Goal: Task Accomplishment & Management: Manage account settings

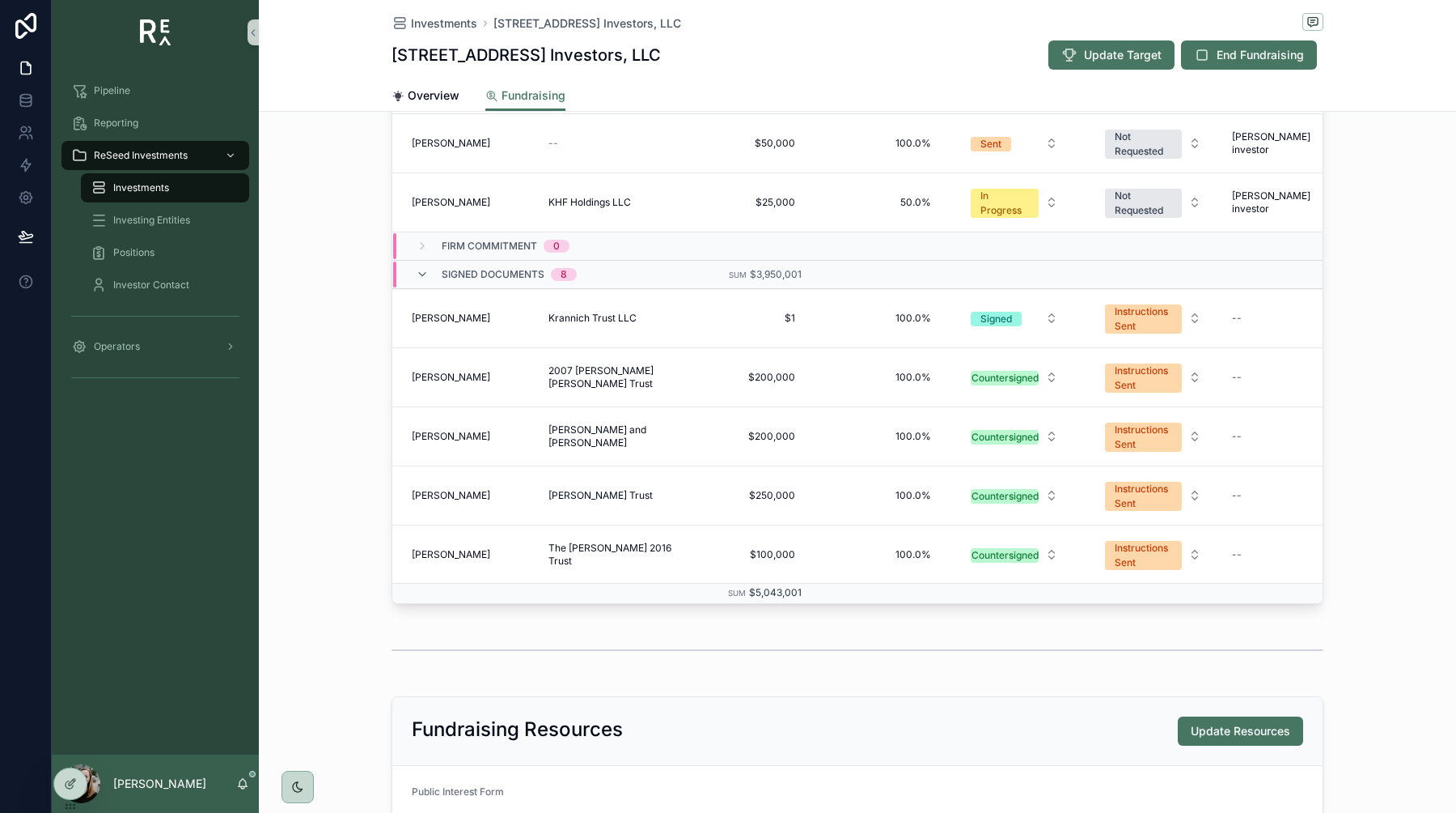
scroll to position [636, 0]
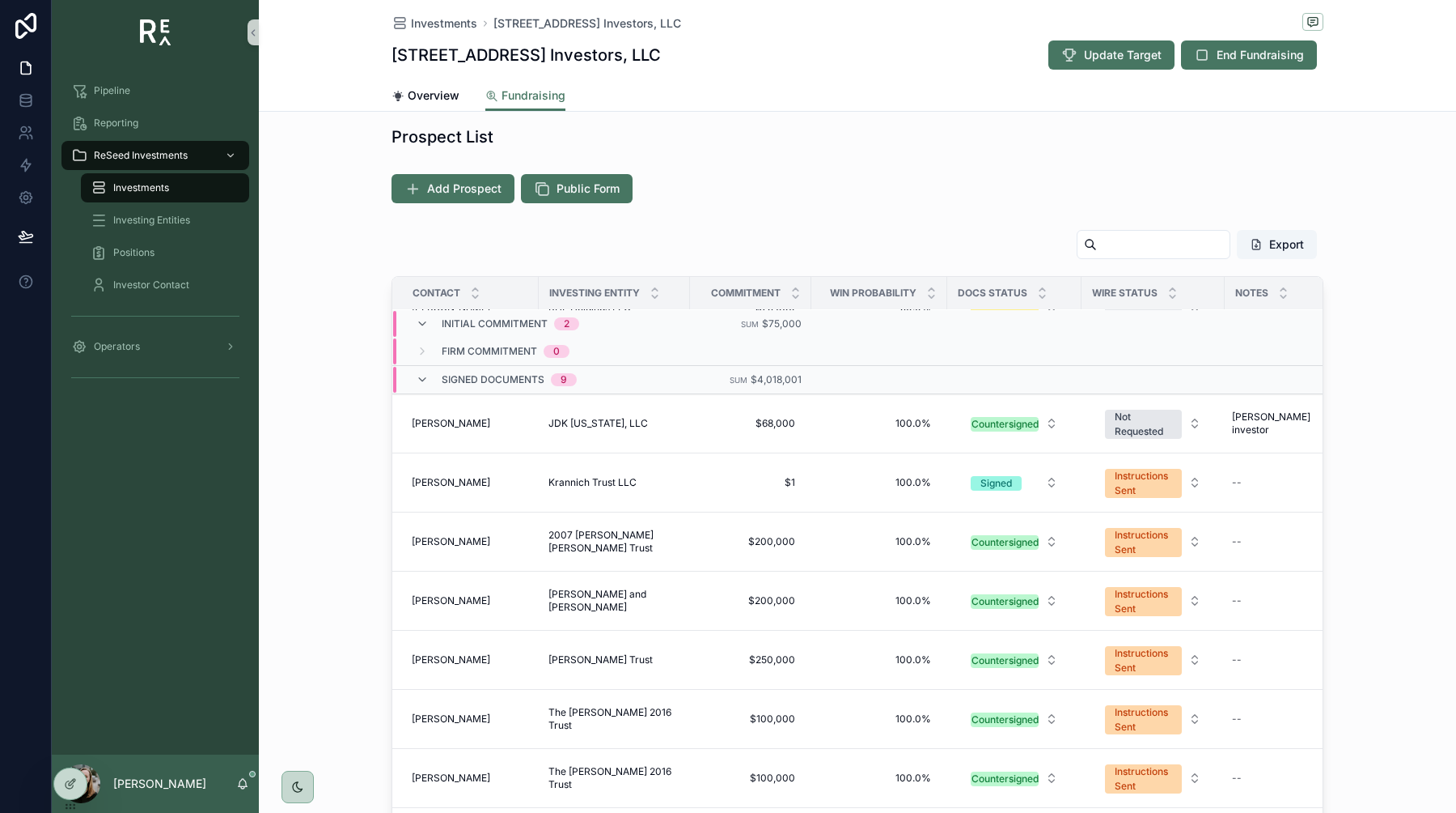
scroll to position [119, 34]
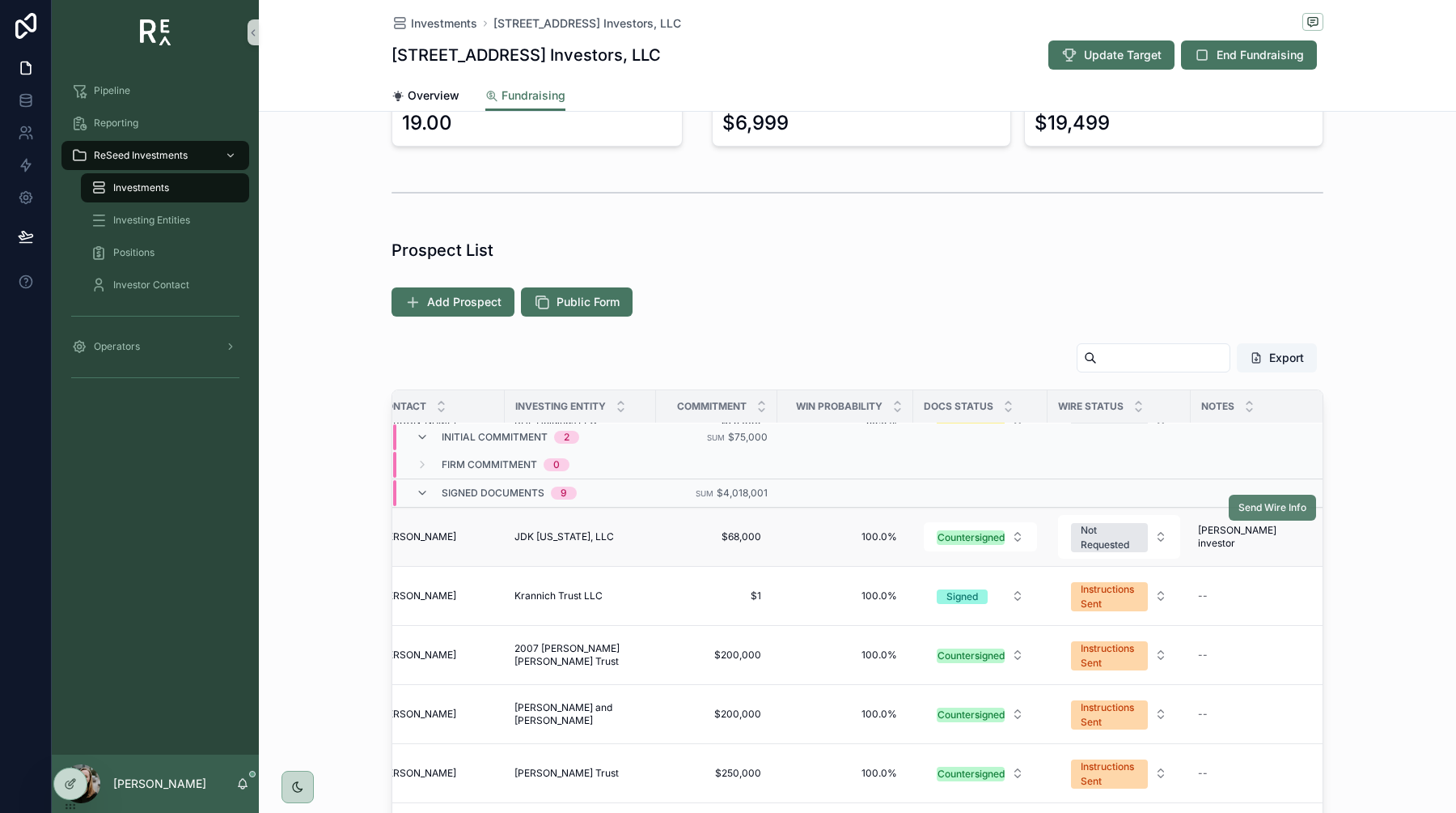
click at [1275, 400] on div "Notes" at bounding box center [1262, 406] width 140 height 31
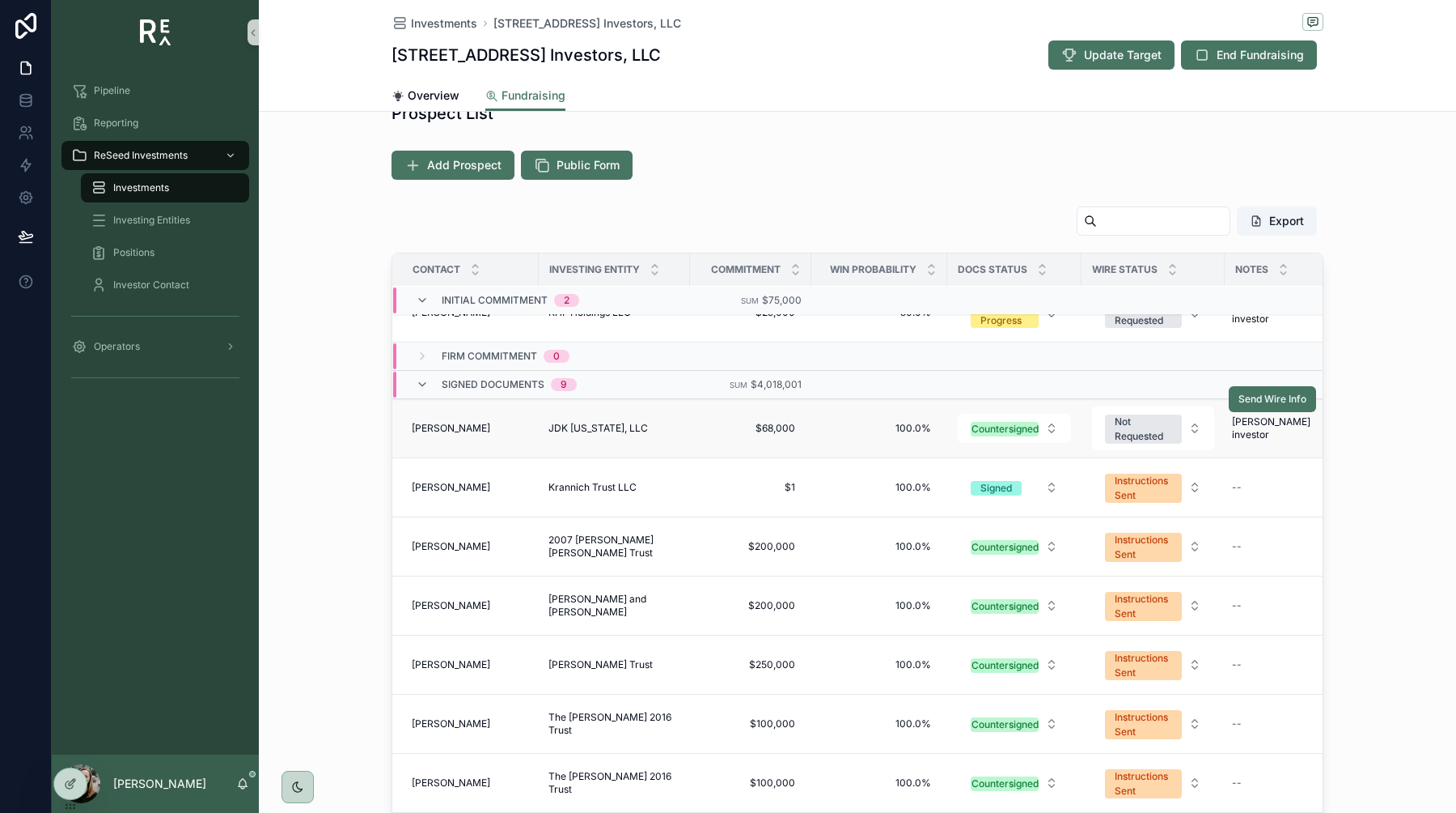
scroll to position [91, 34]
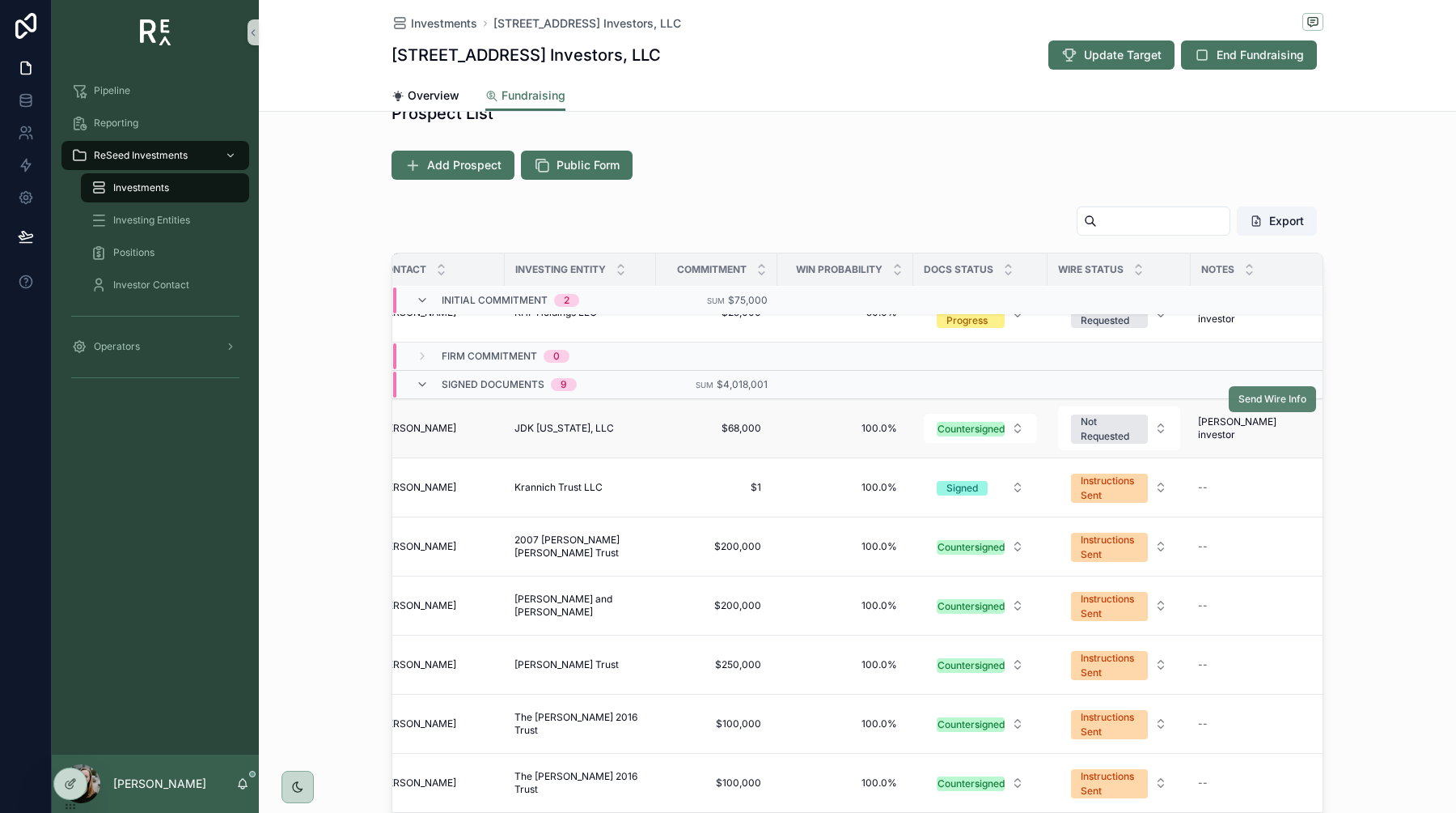
click at [1259, 401] on span "Send Wire Info" at bounding box center [1273, 398] width 68 height 13
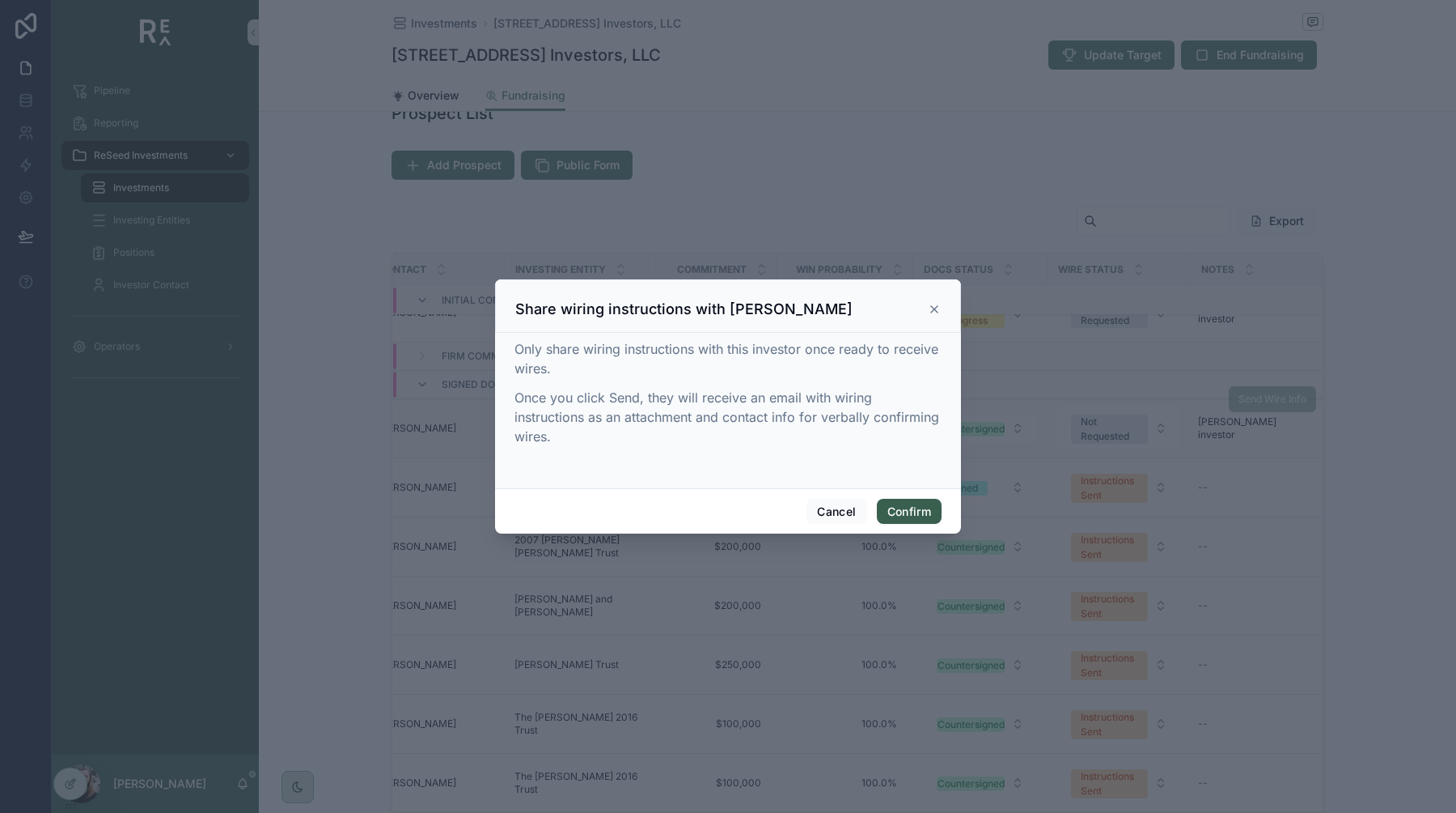
click at [924, 513] on button "Confirm" at bounding box center [909, 512] width 65 height 26
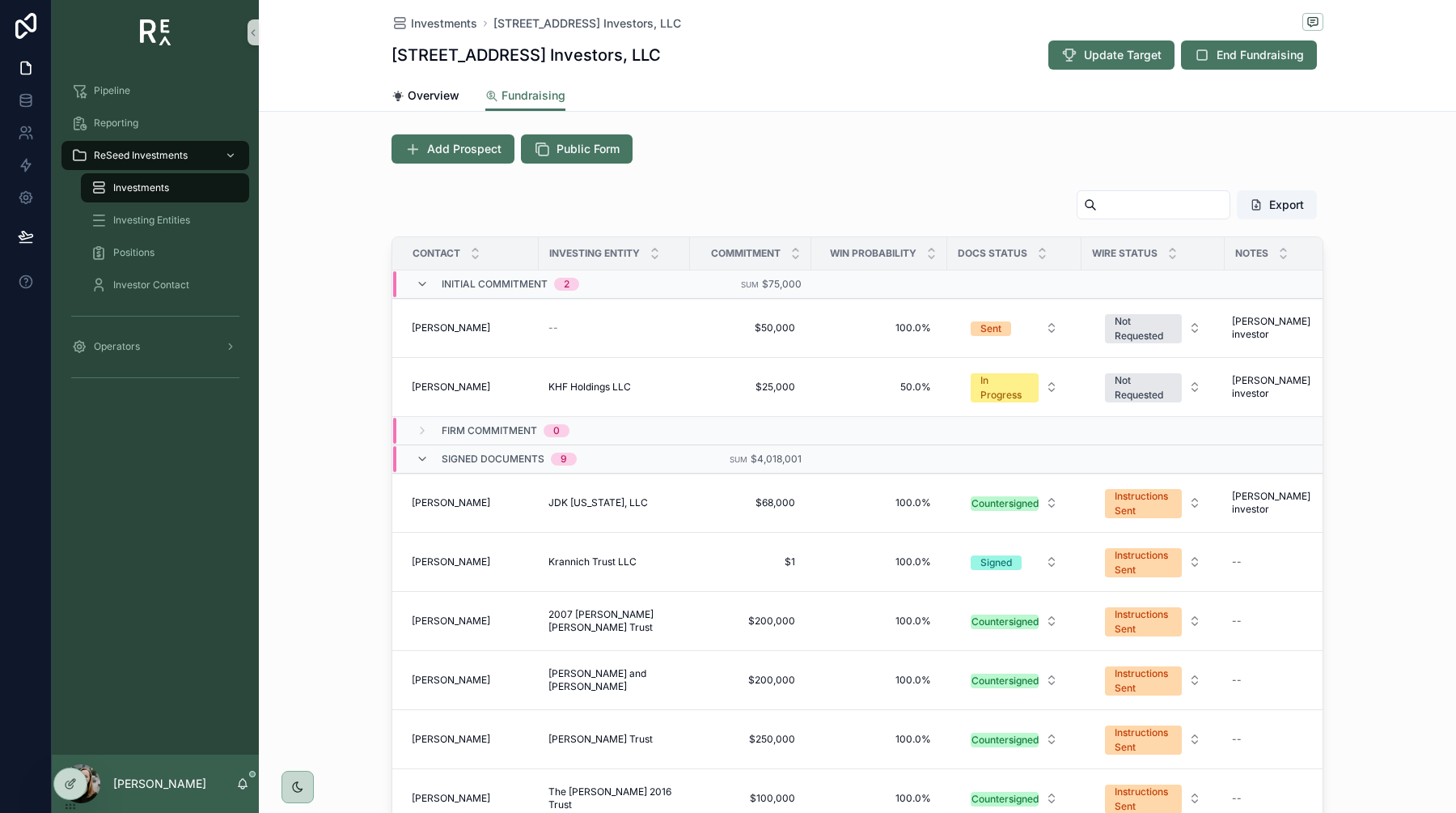
scroll to position [384, 0]
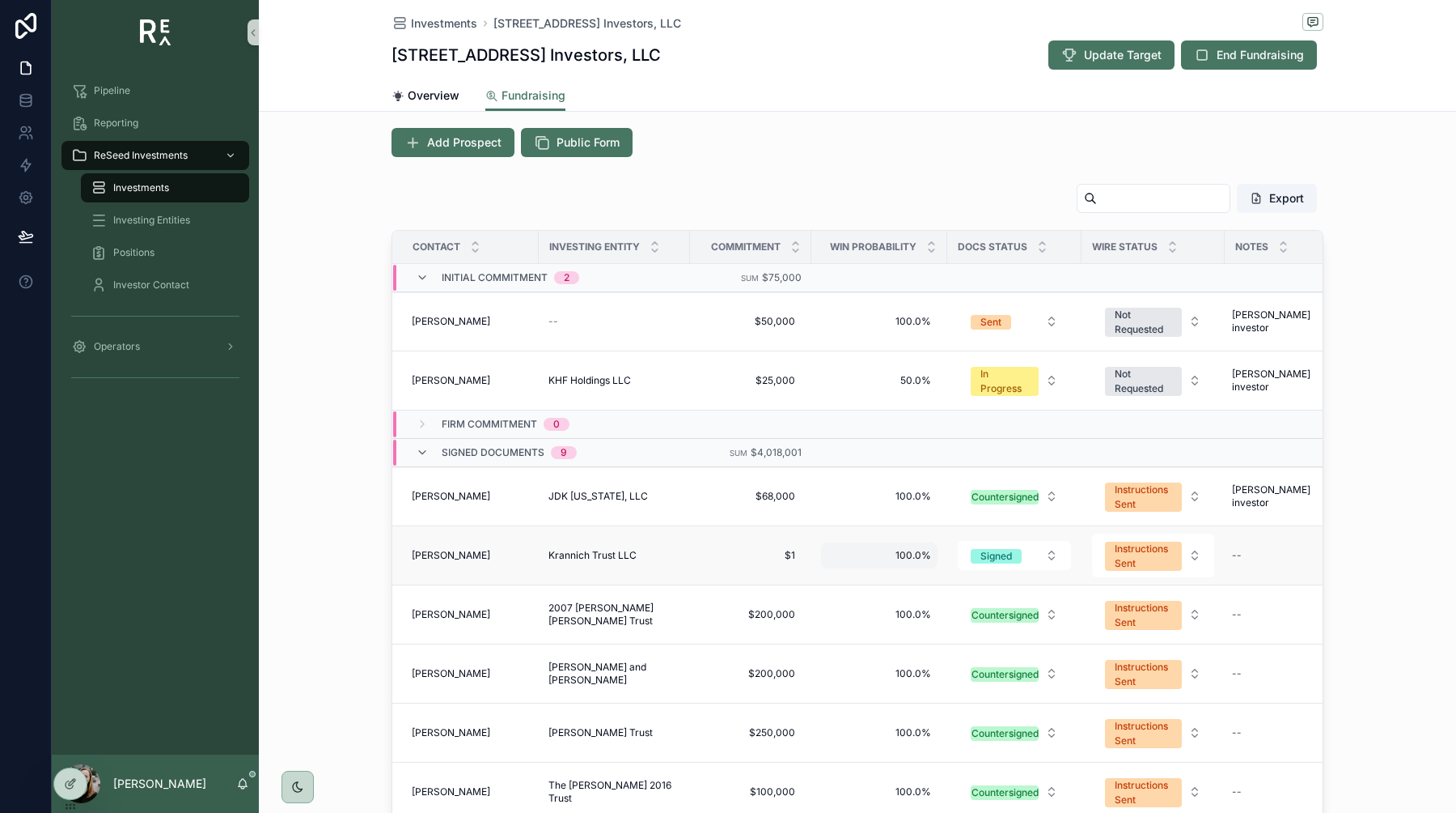
click at [919, 564] on div "100.0% 100.0%" at bounding box center [879, 556] width 117 height 26
type input "****"
click at [1028, 577] on icon "scrollable content" at bounding box center [1025, 578] width 13 height 13
click at [851, 107] on div "Overview Fundraising" at bounding box center [858, 95] width 932 height 31
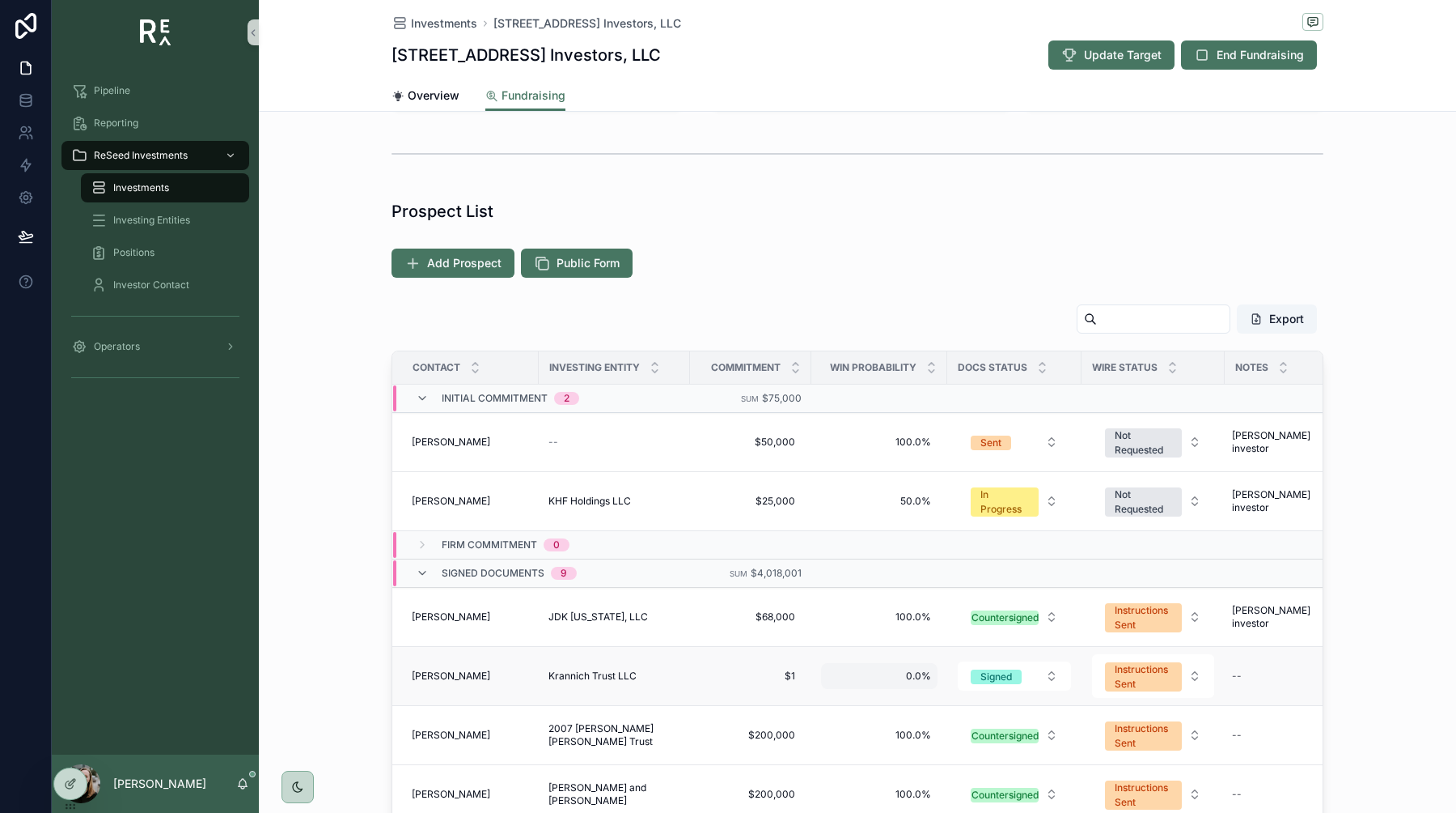
scroll to position [251, 0]
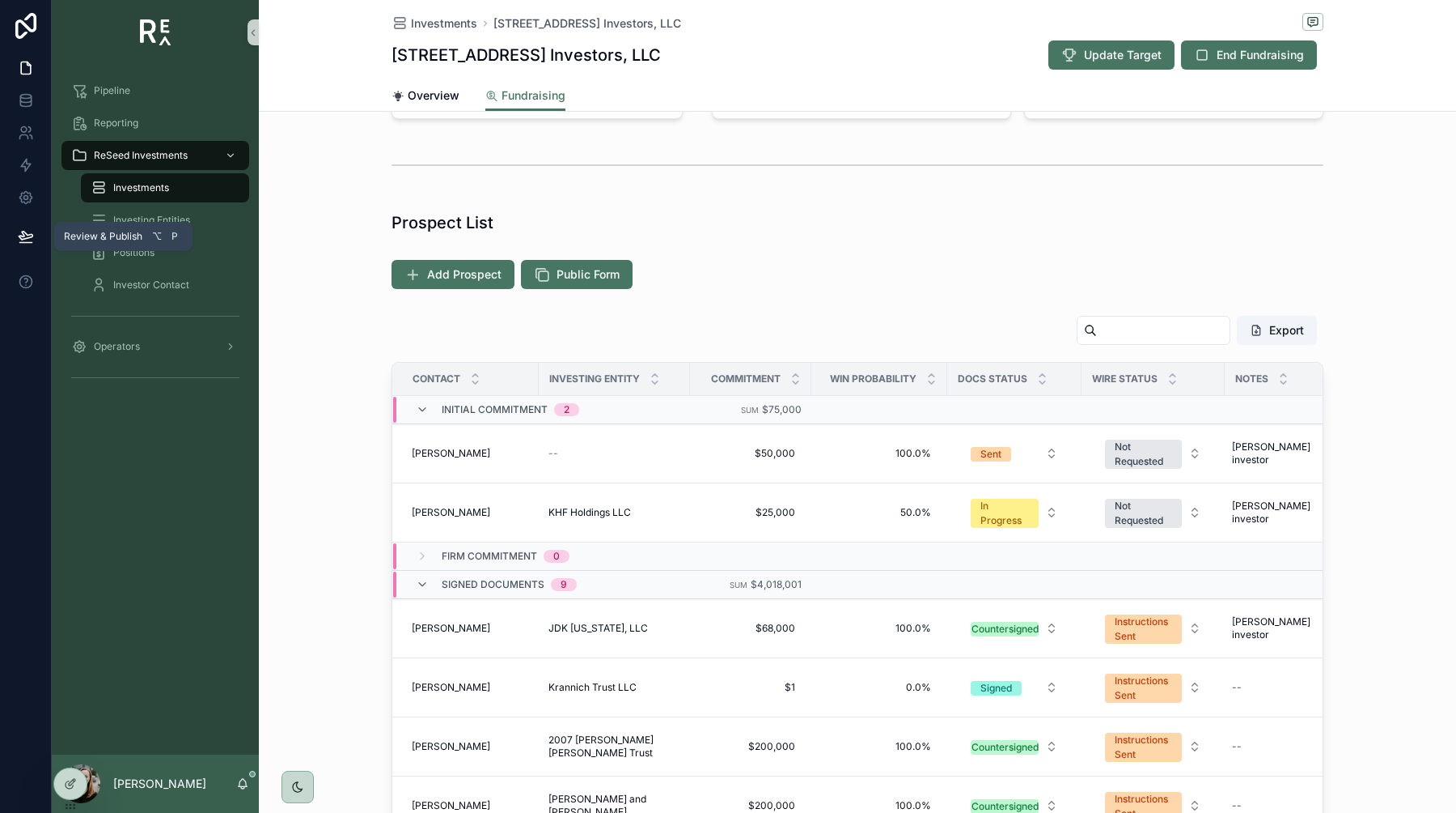
click at [0, 227] on div at bounding box center [25, 235] width 51 height 45
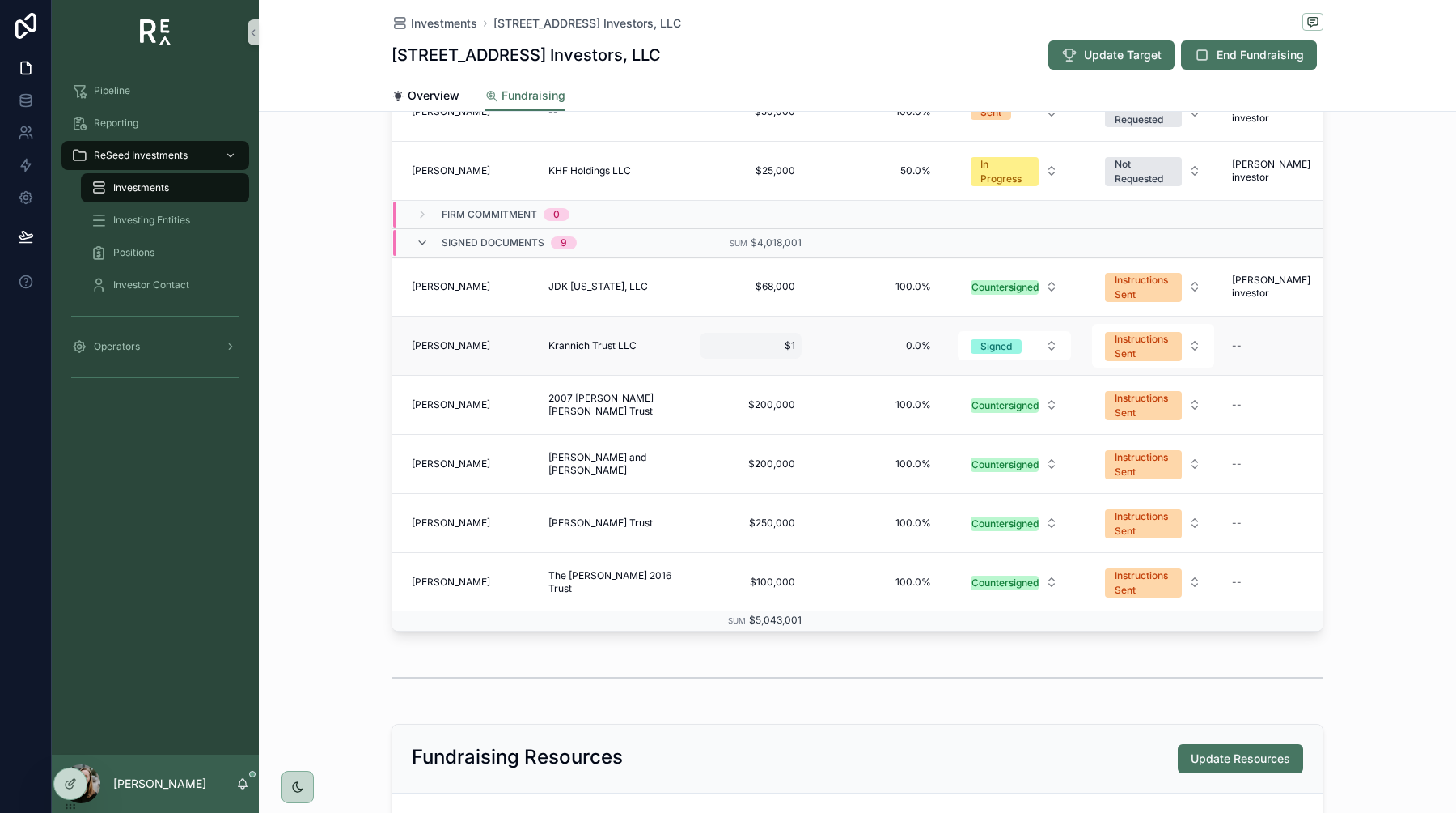
scroll to position [595, 0]
